Goal: Information Seeking & Learning: Learn about a topic

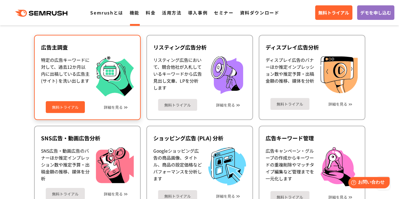
scroll to position [594, 0]
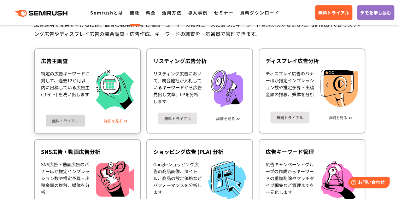
click at [116, 122] on link "詳細を見る" at bounding box center [113, 120] width 19 height 4
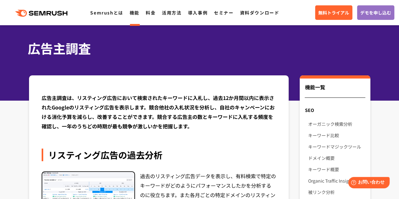
scroll to position [32, 0]
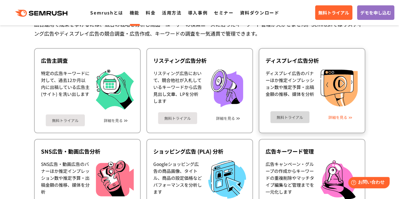
click at [337, 117] on link "詳細を見る" at bounding box center [338, 117] width 19 height 4
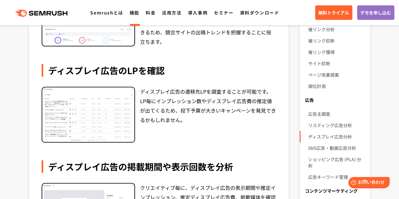
scroll to position [189, 0]
